Goal: Download file/media

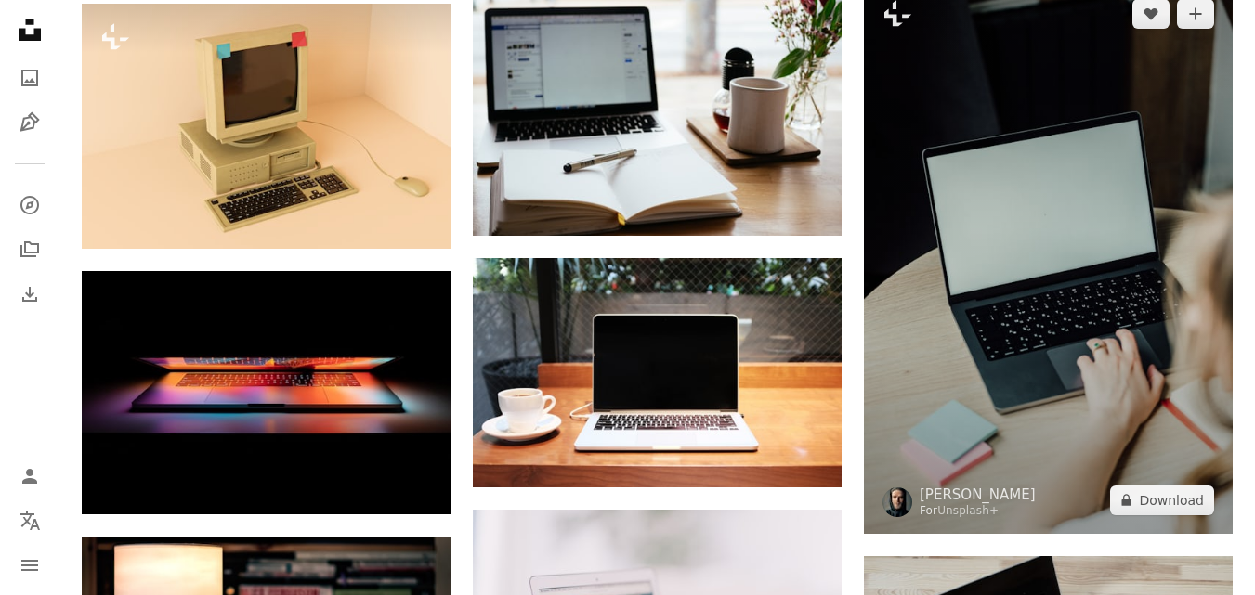
scroll to position [1256, 0]
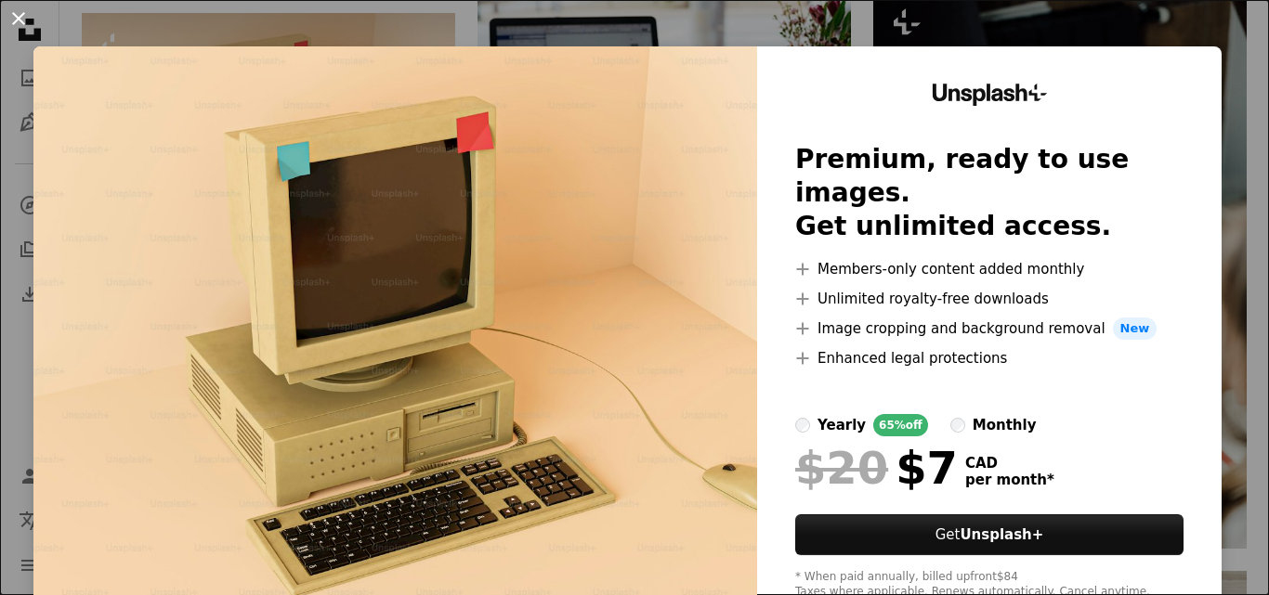
click at [20, 15] on button "An X shape" at bounding box center [18, 18] width 22 height 22
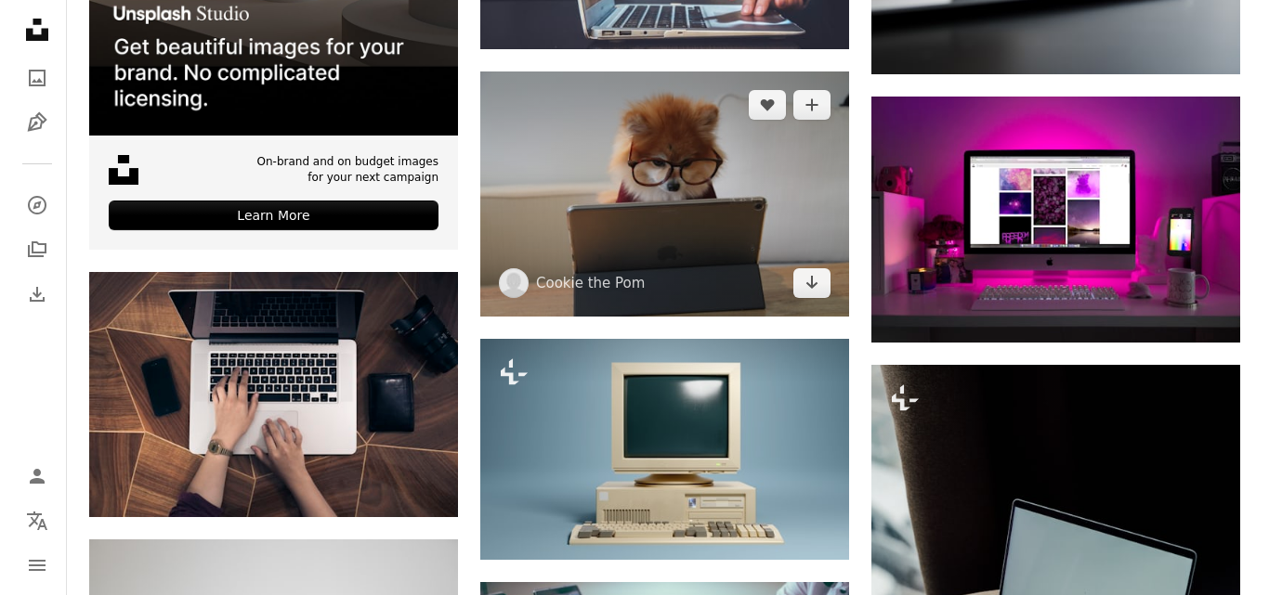
scroll to position [3671, 0]
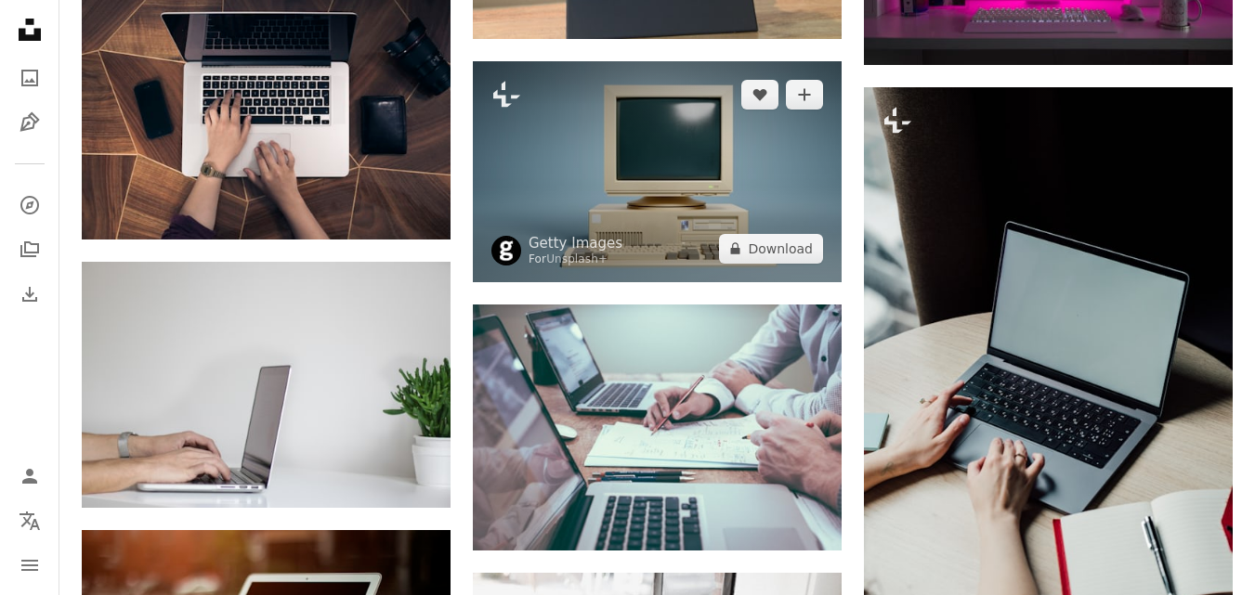
click at [709, 200] on img at bounding box center [657, 171] width 369 height 220
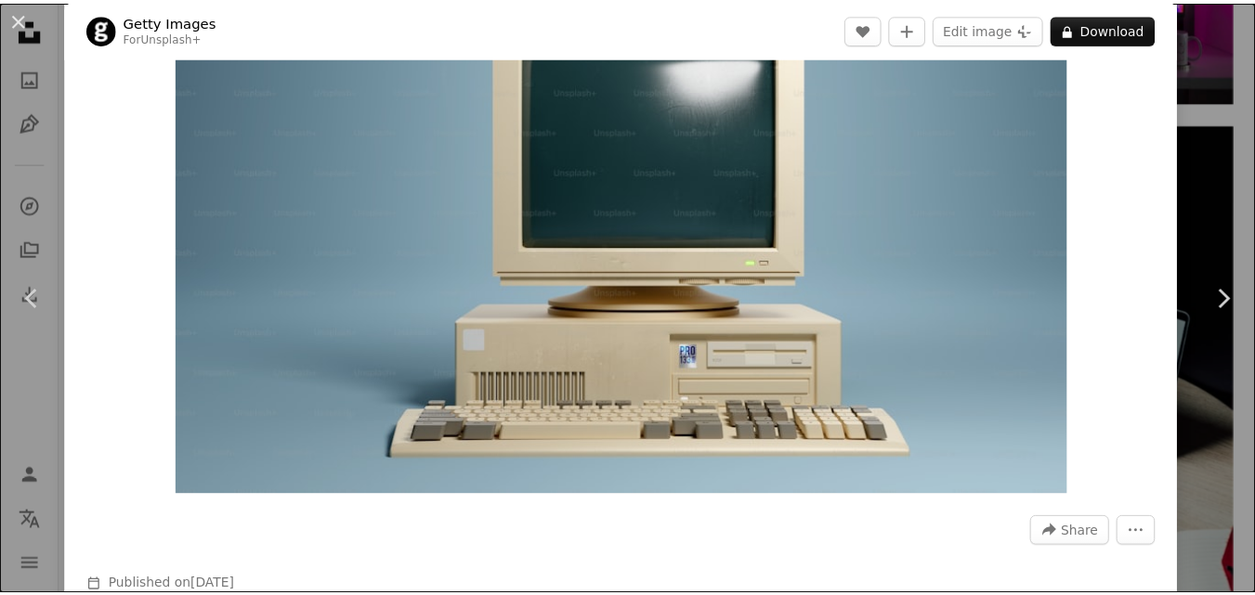
scroll to position [93, 0]
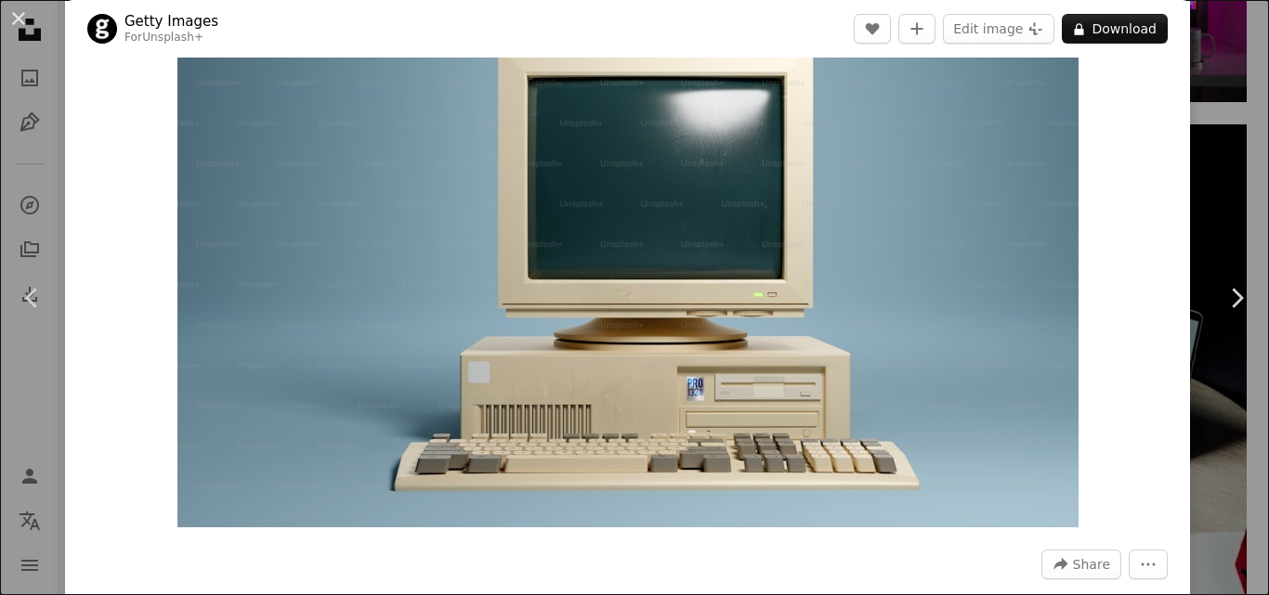
click at [18, 19] on button "An X shape" at bounding box center [18, 18] width 22 height 22
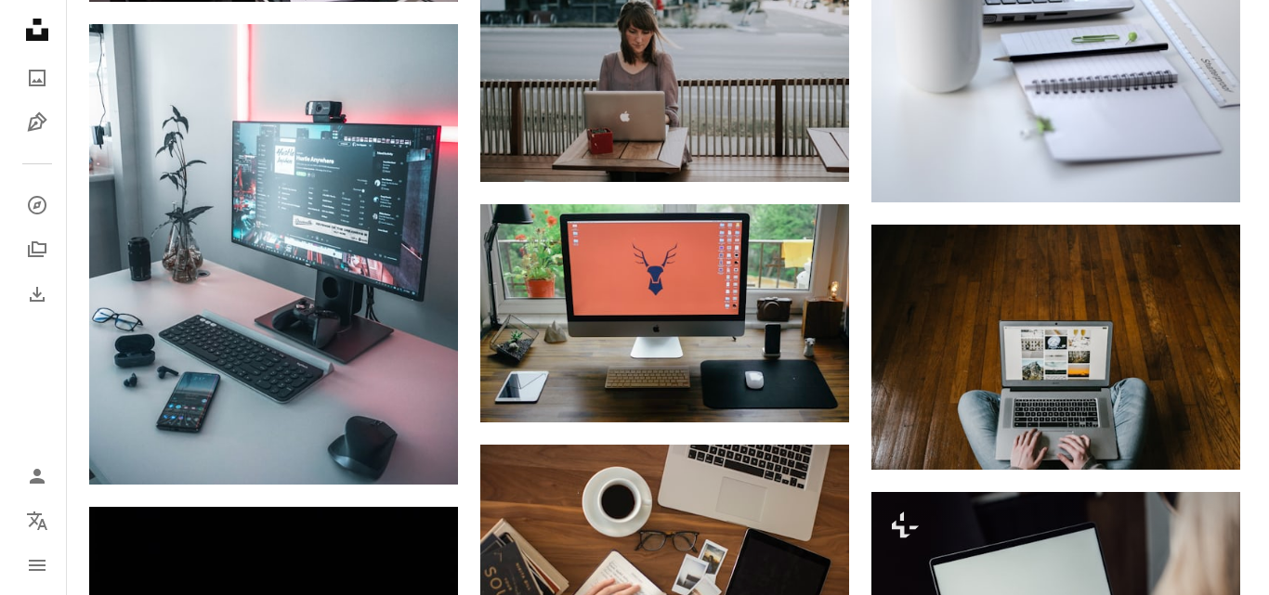
scroll to position [21880, 0]
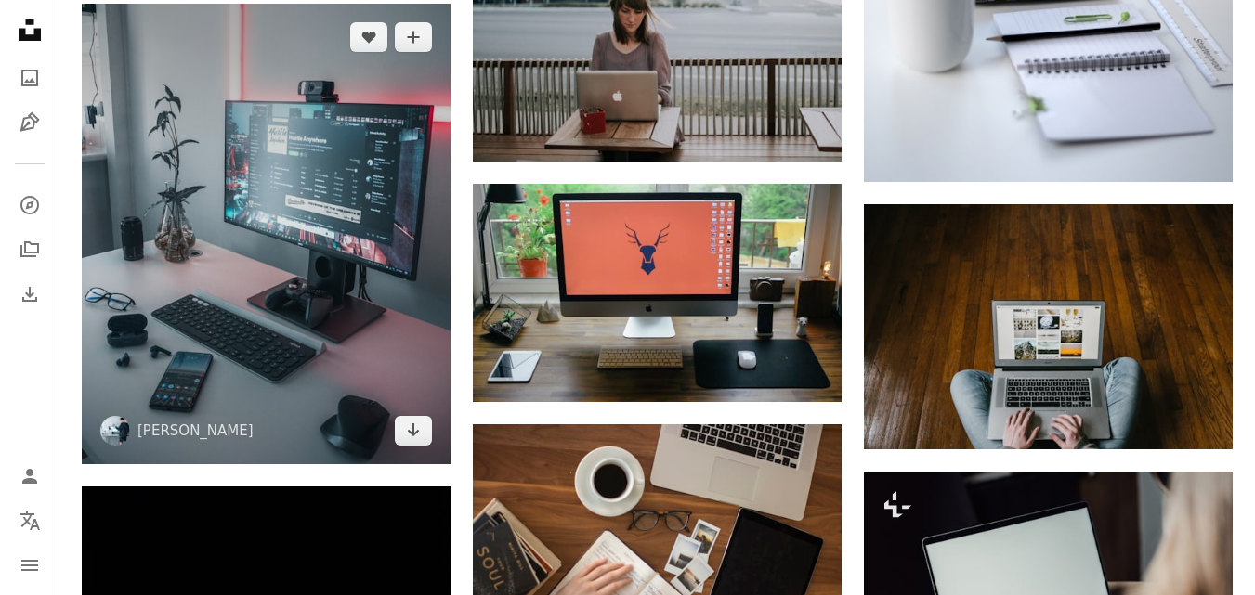
drag, startPoint x: 374, startPoint y: 376, endPoint x: 288, endPoint y: 450, distance: 113.4
click at [290, 450] on img at bounding box center [266, 234] width 369 height 461
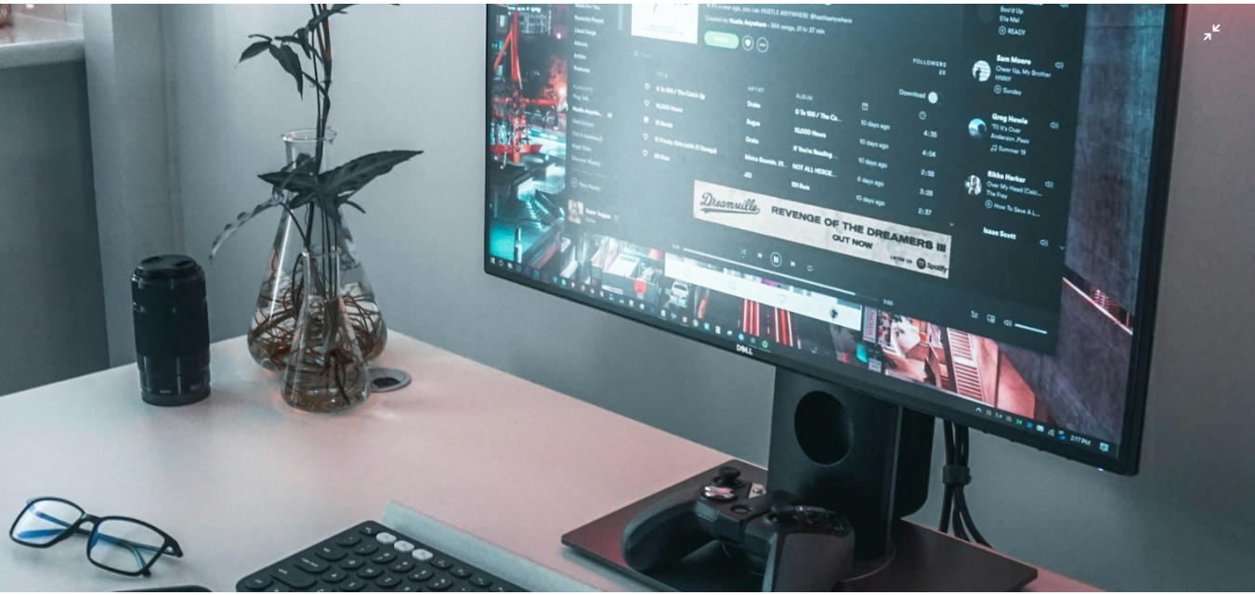
scroll to position [386, 0]
